Goal: Browse casually

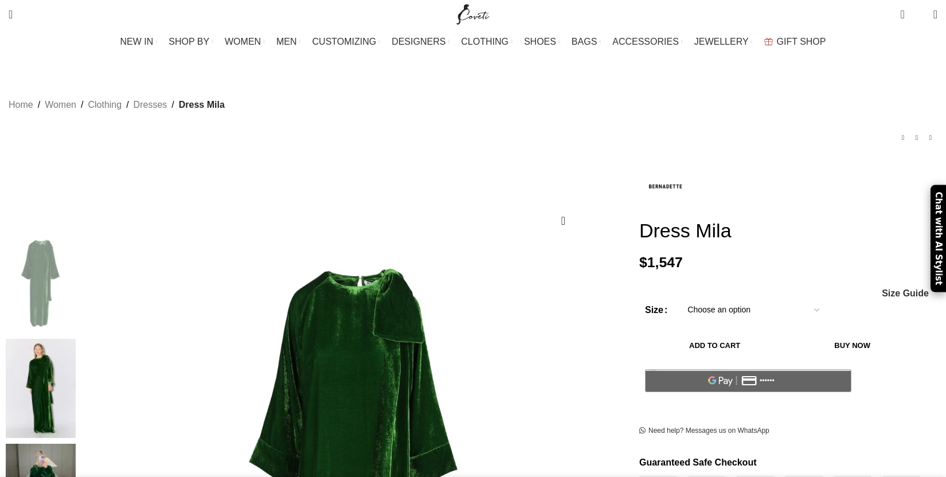
click at [76, 339] on img at bounding box center [41, 389] width 70 height 100
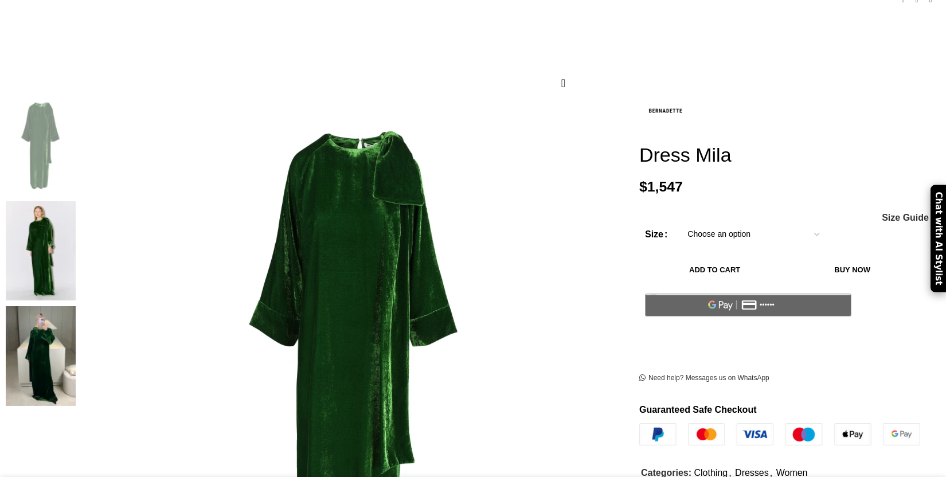
scroll to position [143, 0]
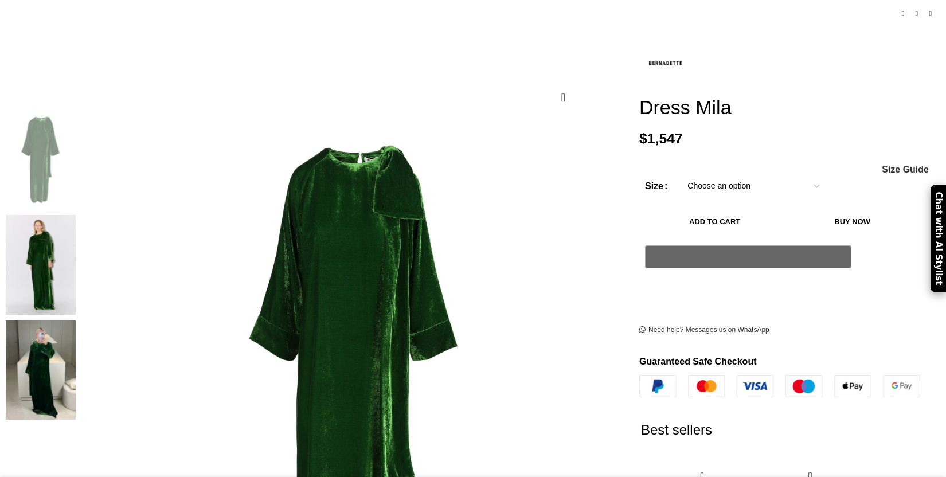
click at [76, 215] on img at bounding box center [41, 265] width 70 height 100
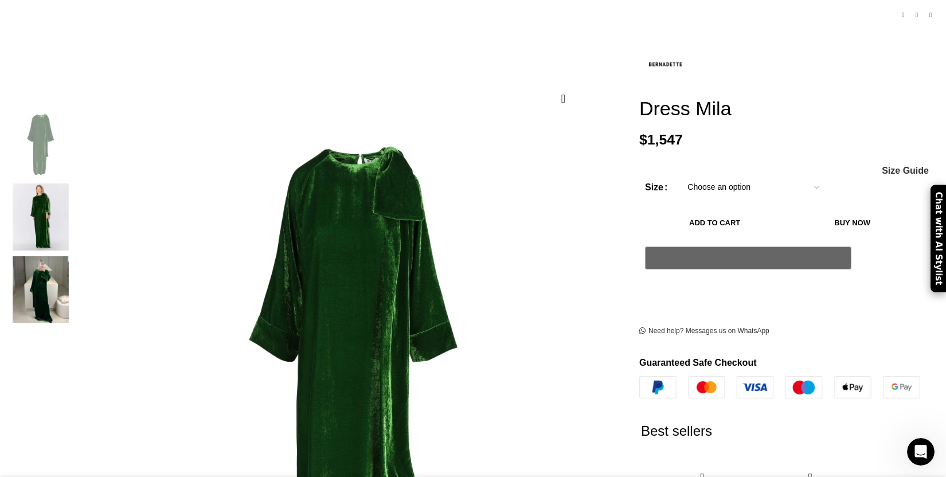
scroll to position [0, 362]
